Goal: Register for event/course

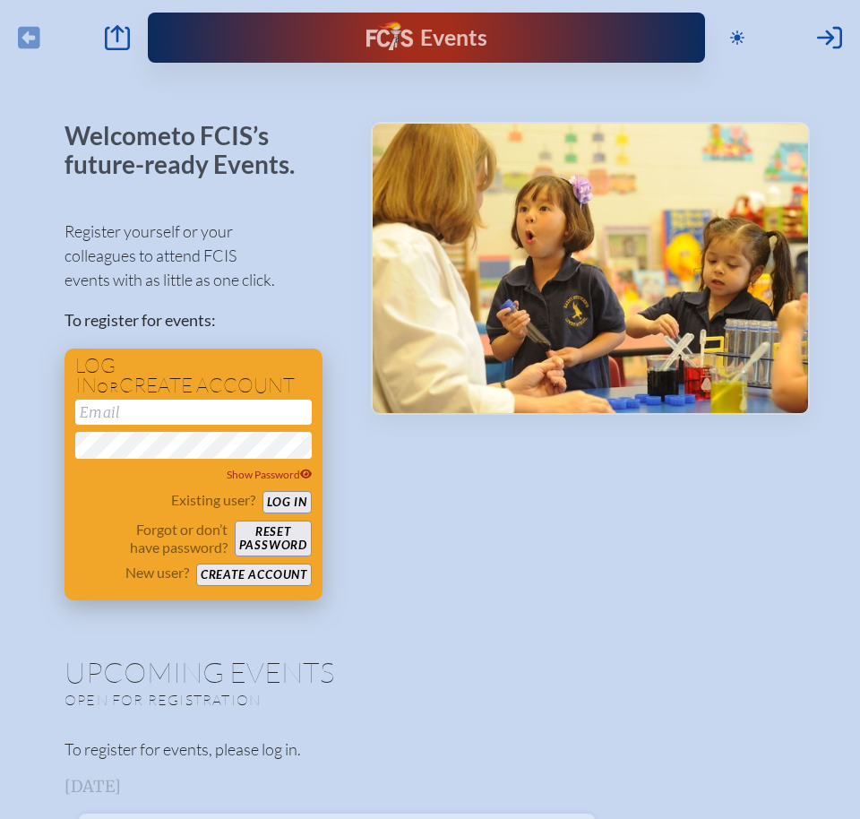
click at [265, 574] on button "Create account" at bounding box center [254, 575] width 116 height 22
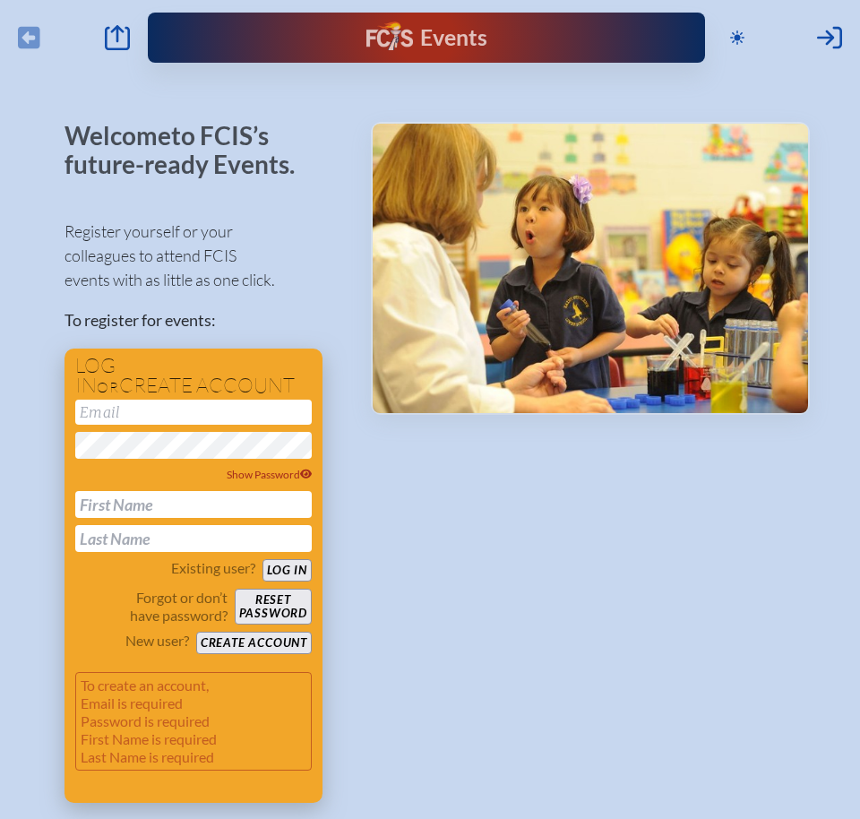
click at [148, 412] on input "email" at bounding box center [193, 412] width 237 height 25
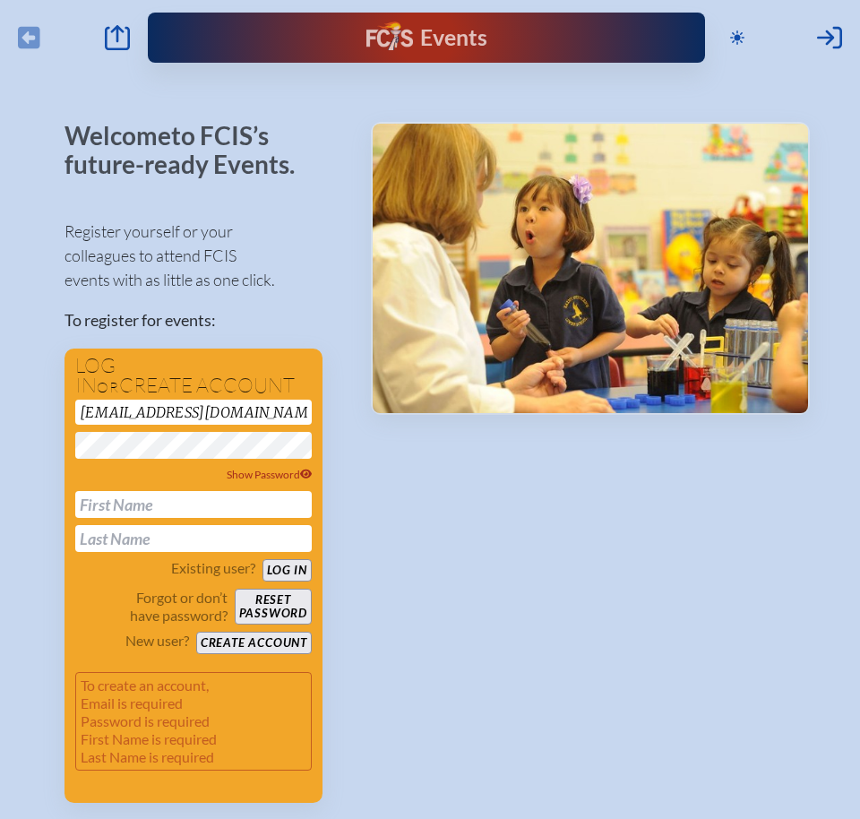
type input "[EMAIL_ADDRESS][DOMAIN_NAME]"
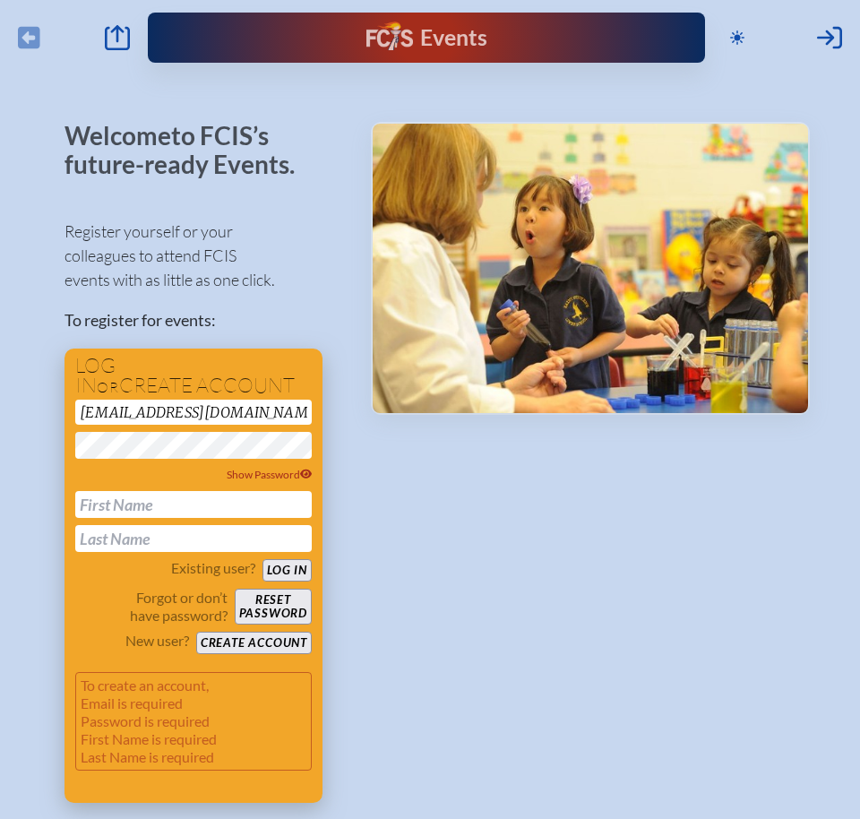
click at [159, 499] on input "text" at bounding box center [193, 504] width 237 height 27
type input "Laura"
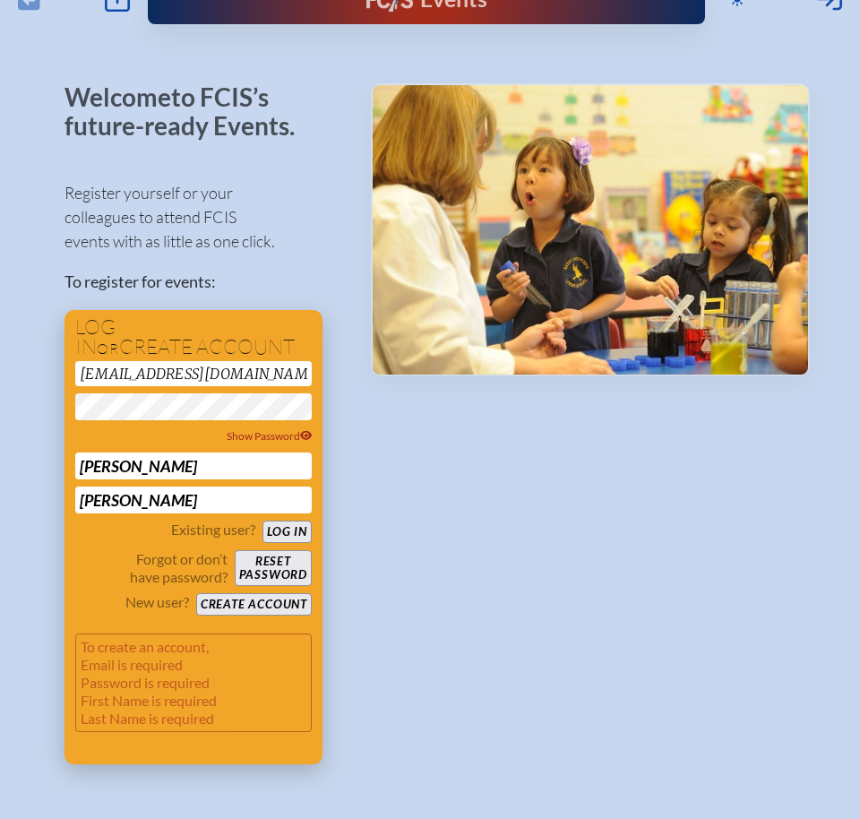
scroll to position [46, 0]
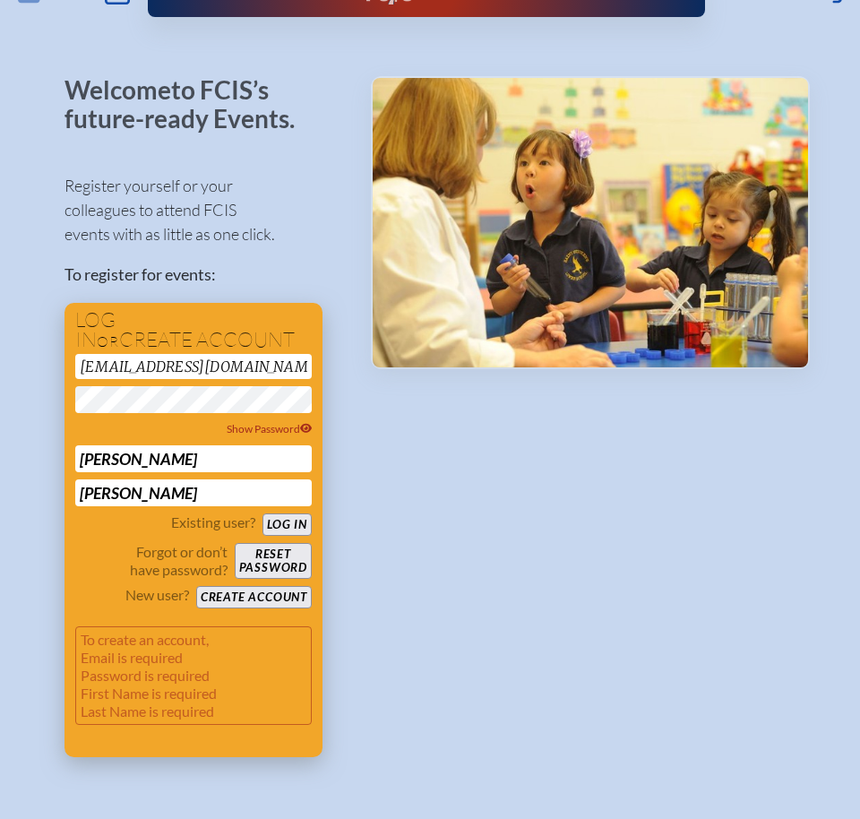
type input "Romeo"
click at [263, 595] on button "Create account" at bounding box center [254, 597] width 116 height 22
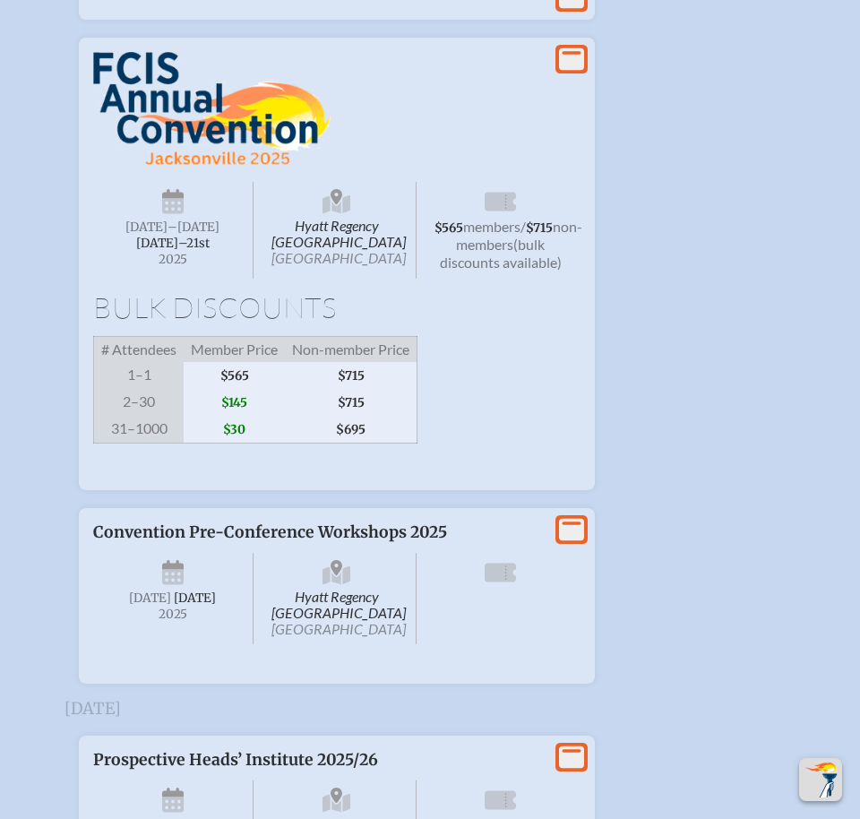
scroll to position [1792, 0]
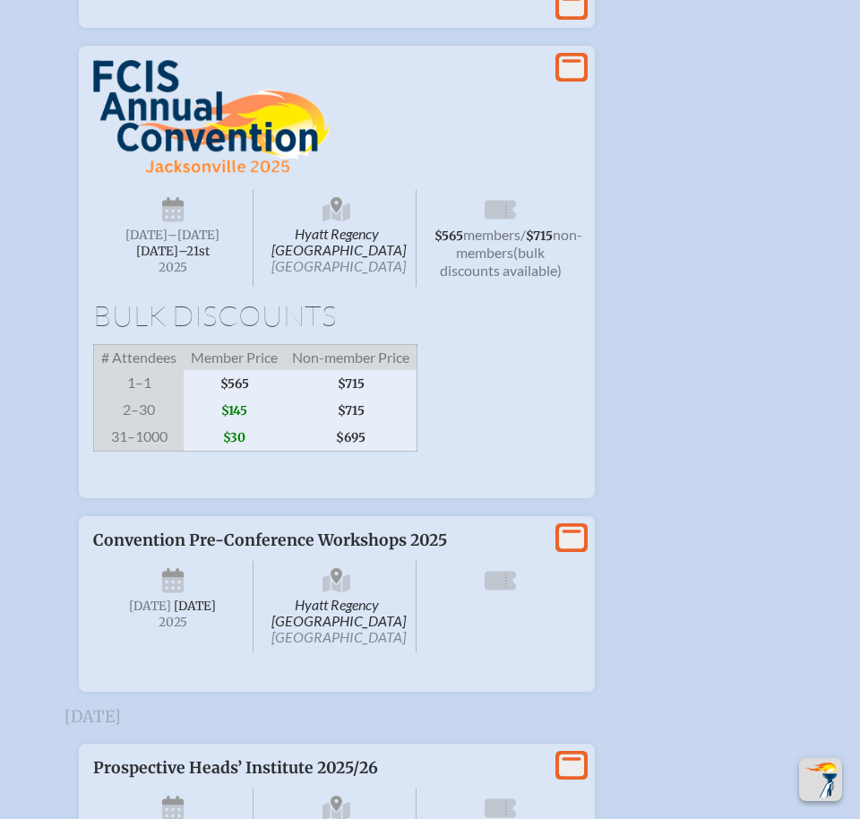
click at [244, 397] on span "$565" at bounding box center [234, 383] width 101 height 27
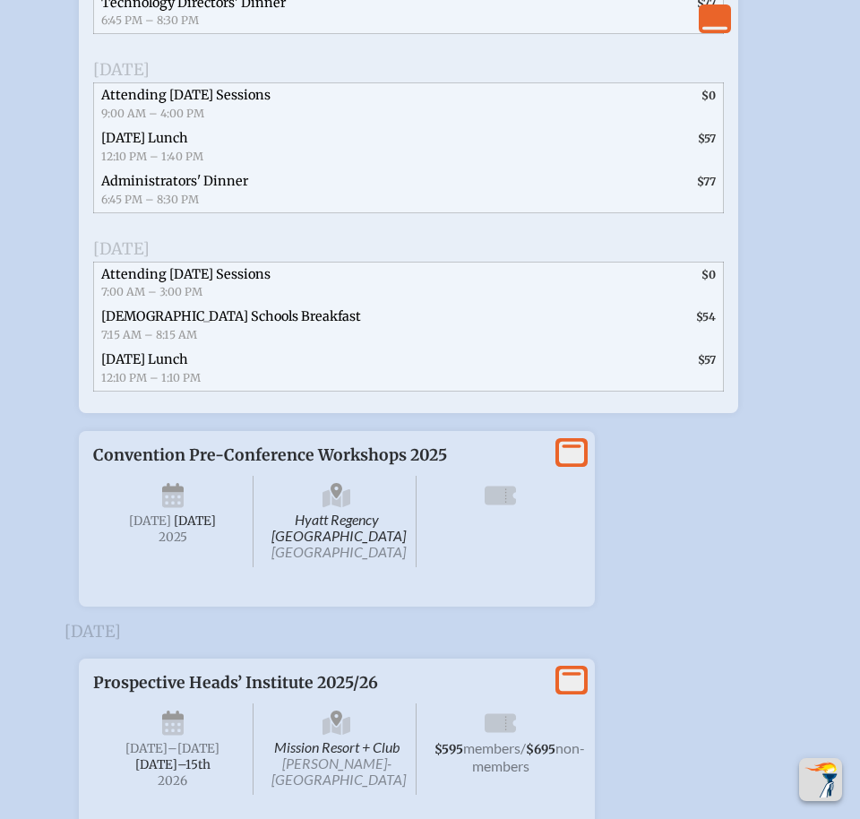
scroll to position [2759, 0]
click at [576, 463] on icon at bounding box center [571, 452] width 25 height 22
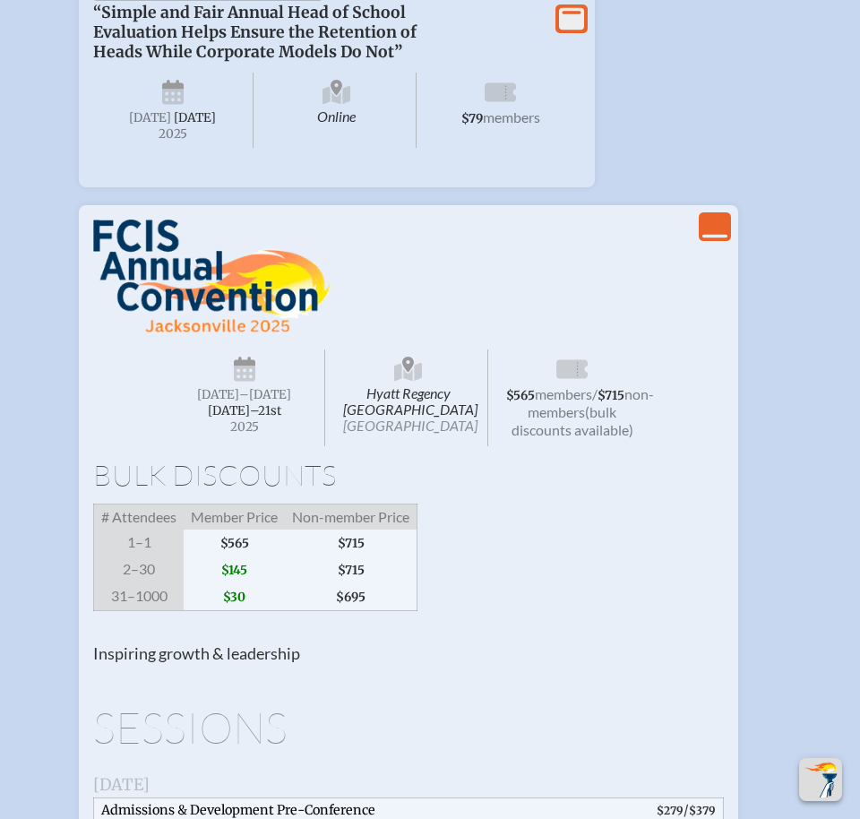
scroll to position [1632, 0]
click at [714, 240] on icon "View Less" at bounding box center [714, 227] width 25 height 25
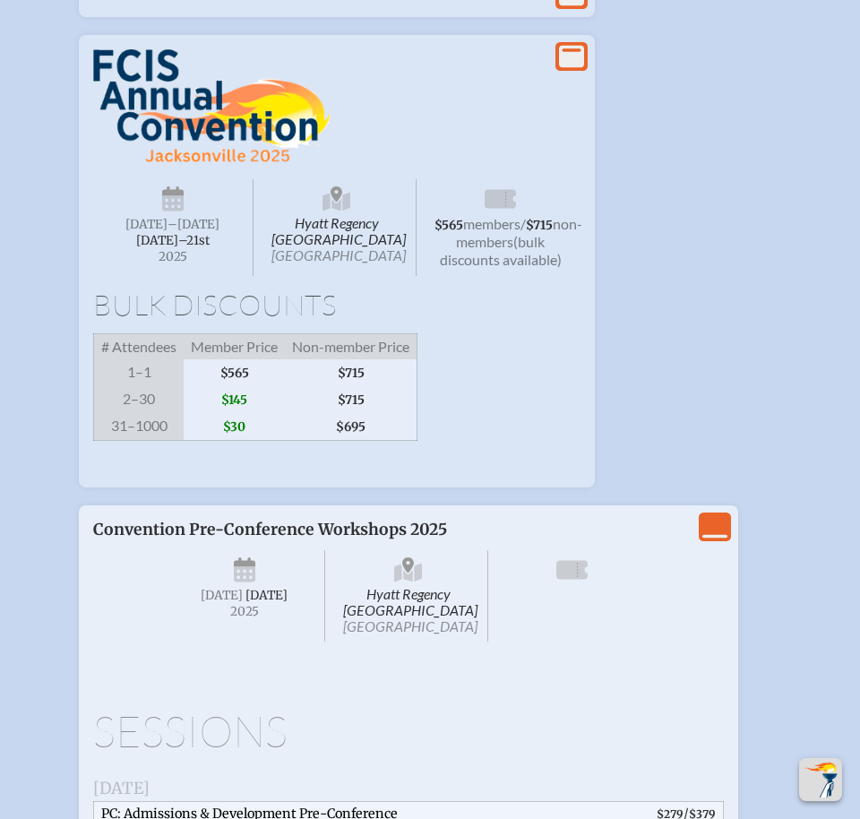
scroll to position [1805, 0]
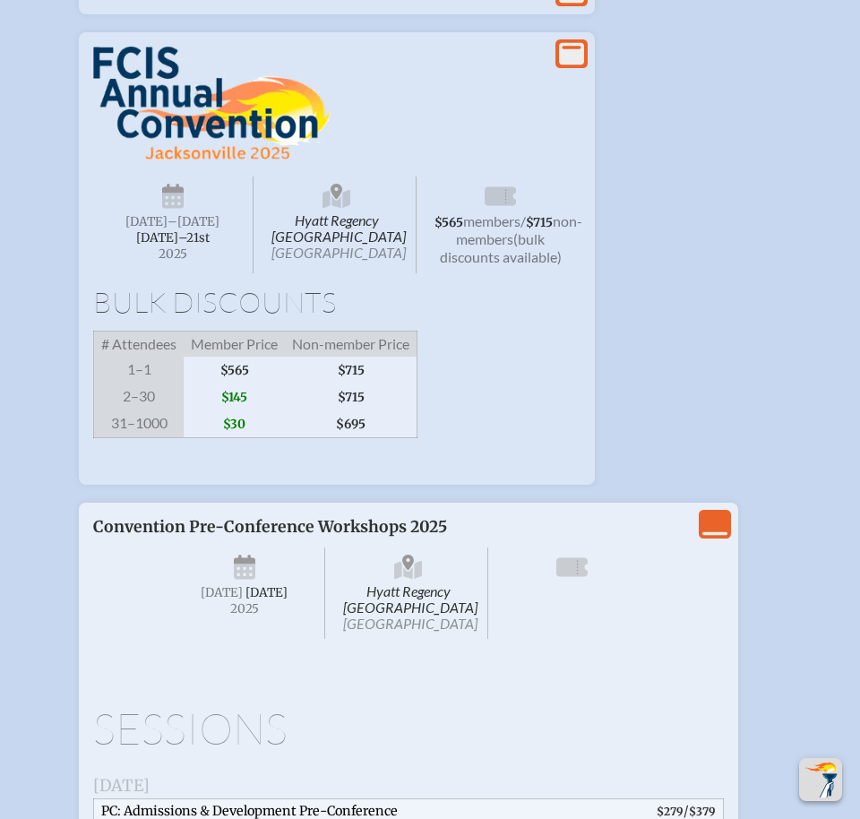
click at [237, 383] on span "$565" at bounding box center [234, 370] width 101 height 27
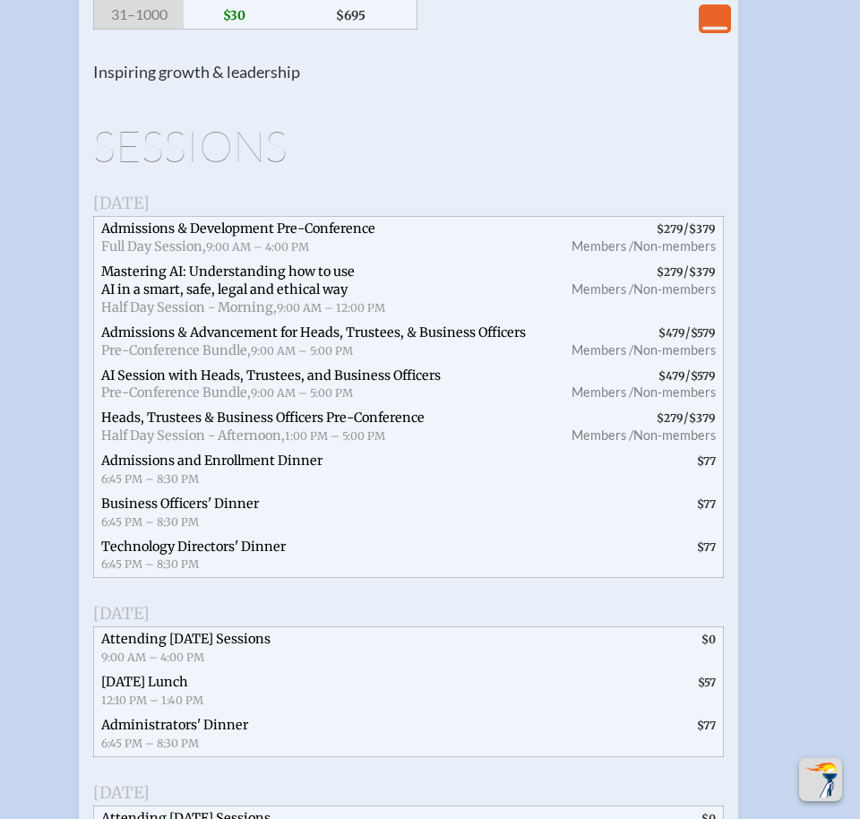
scroll to position [2201, 0]
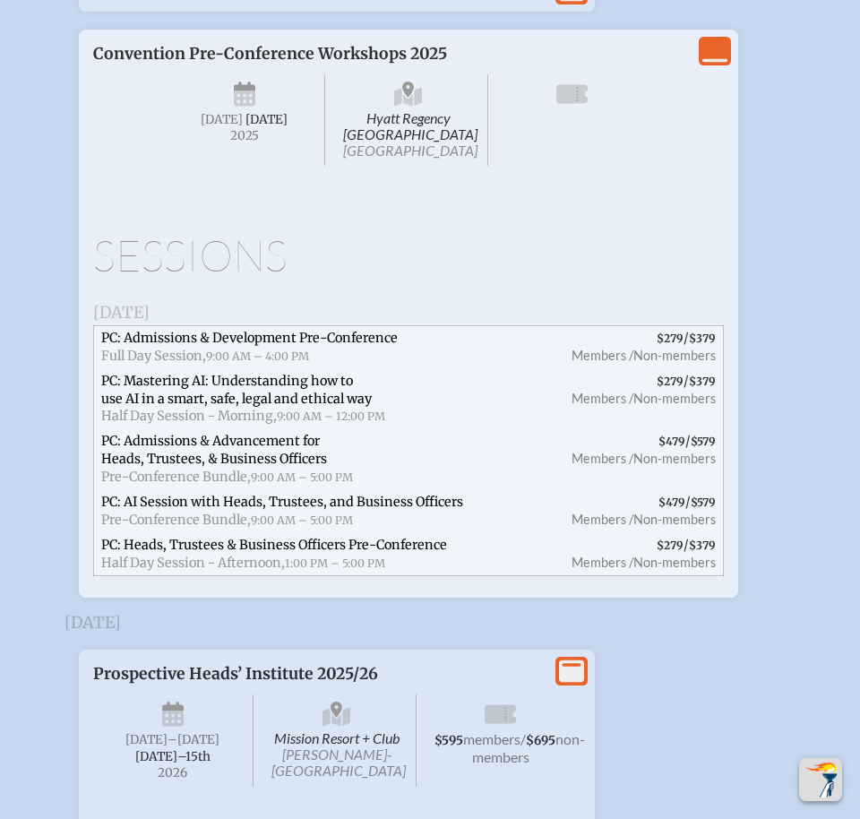
scroll to position [2274, 0]
